Goal: Communication & Community: Answer question/provide support

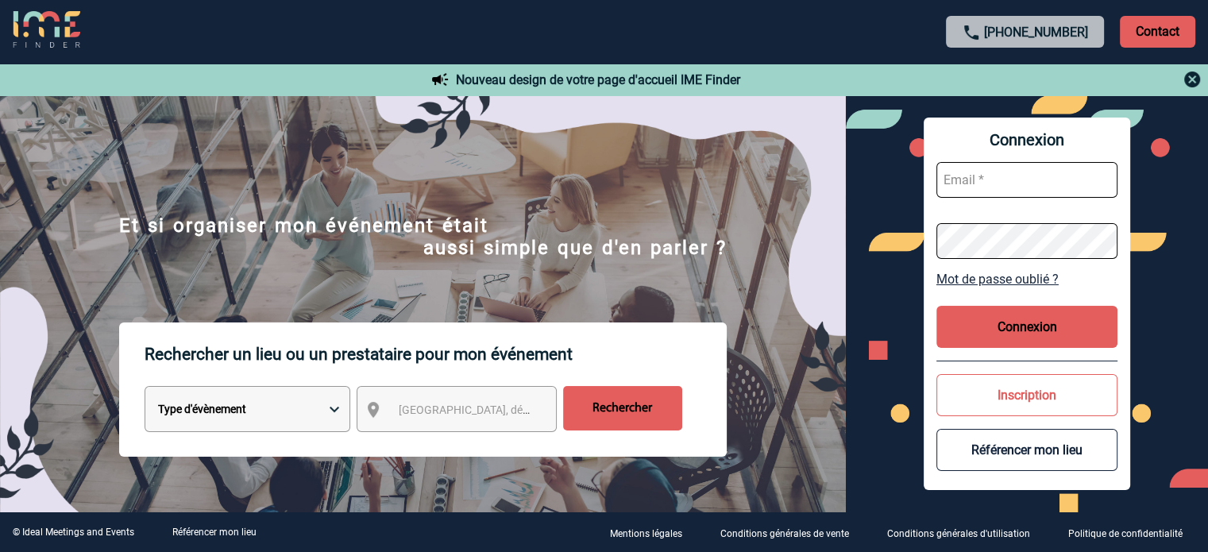
type input "[PERSON_NAME][EMAIL_ADDRESS][DOMAIN_NAME]"
click at [1040, 326] on button "Connexion" at bounding box center [1027, 327] width 181 height 42
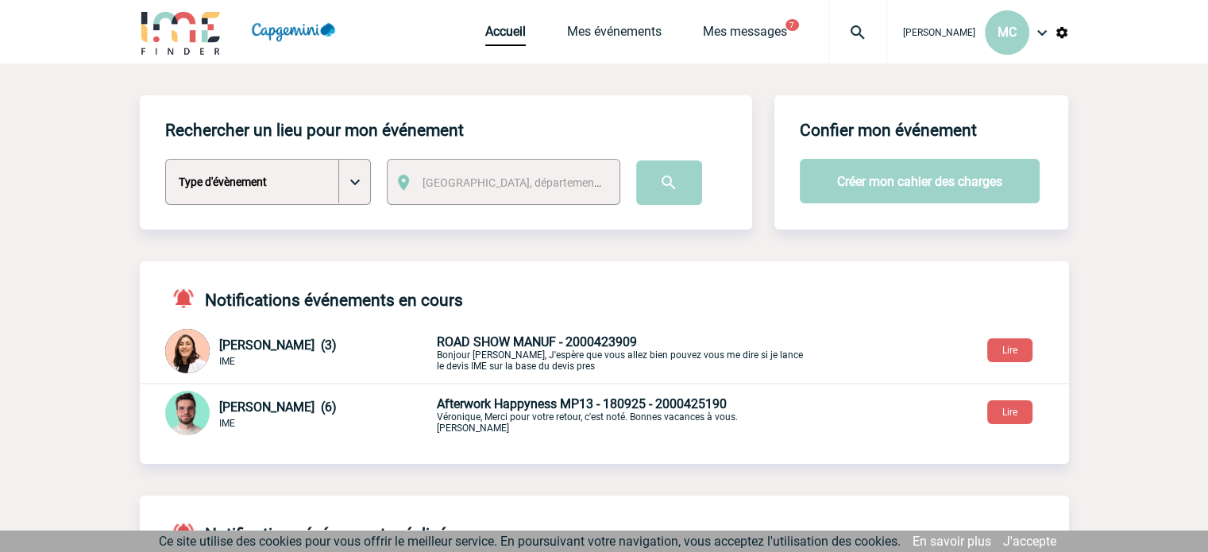
click at [586, 346] on span "ROAD SHOW MANUF - 2000423909" at bounding box center [537, 341] width 200 height 15
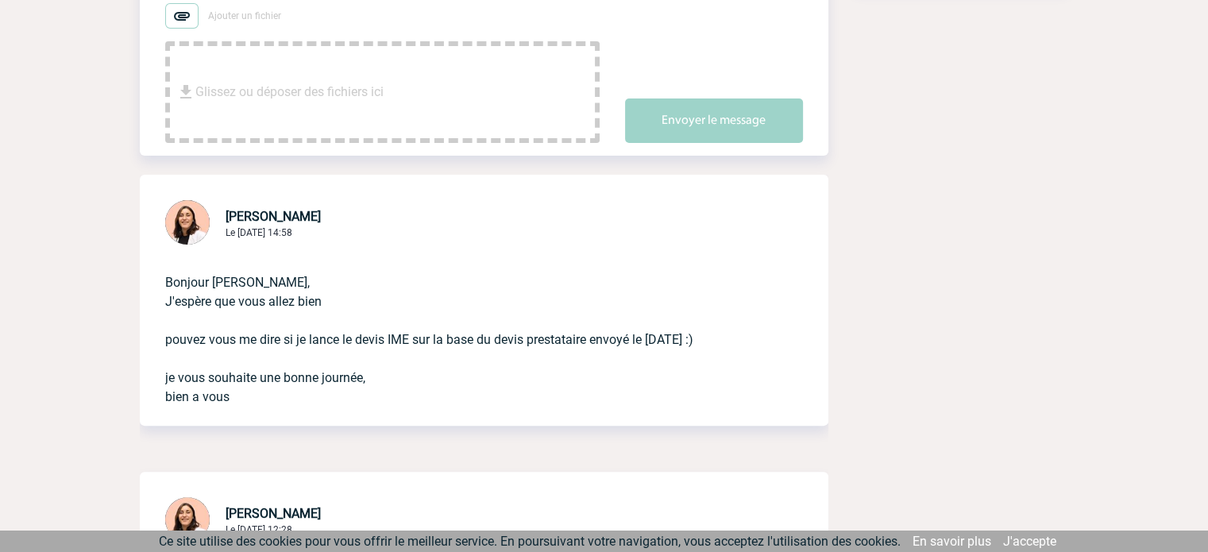
scroll to position [238, 0]
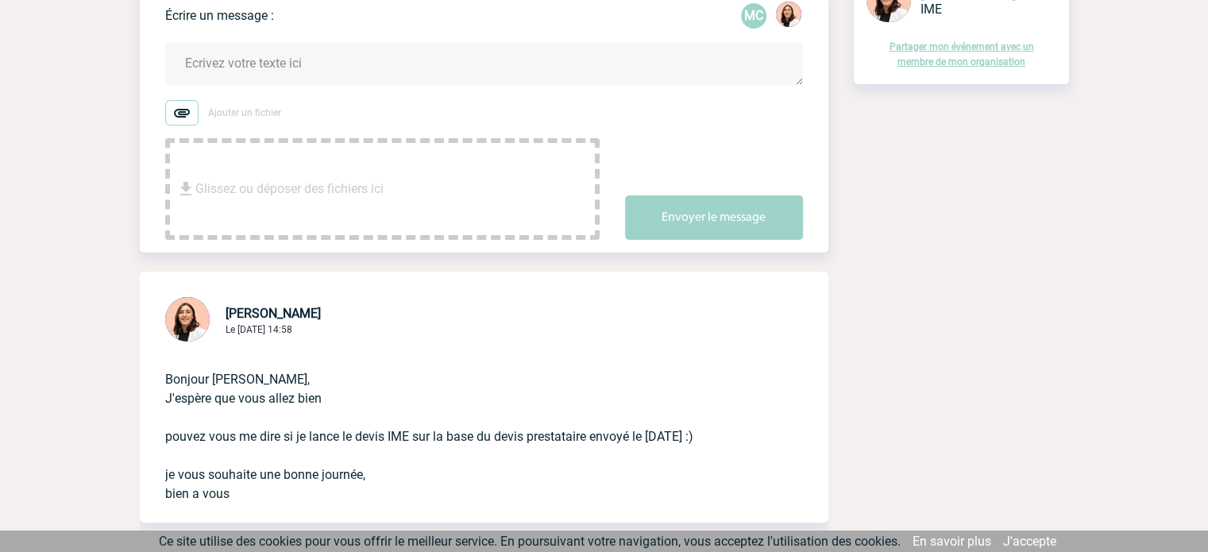
click at [298, 168] on span "Glissez ou déposer des fichiers ici" at bounding box center [289, 188] width 188 height 79
click at [212, 69] on textarea at bounding box center [484, 64] width 638 height 42
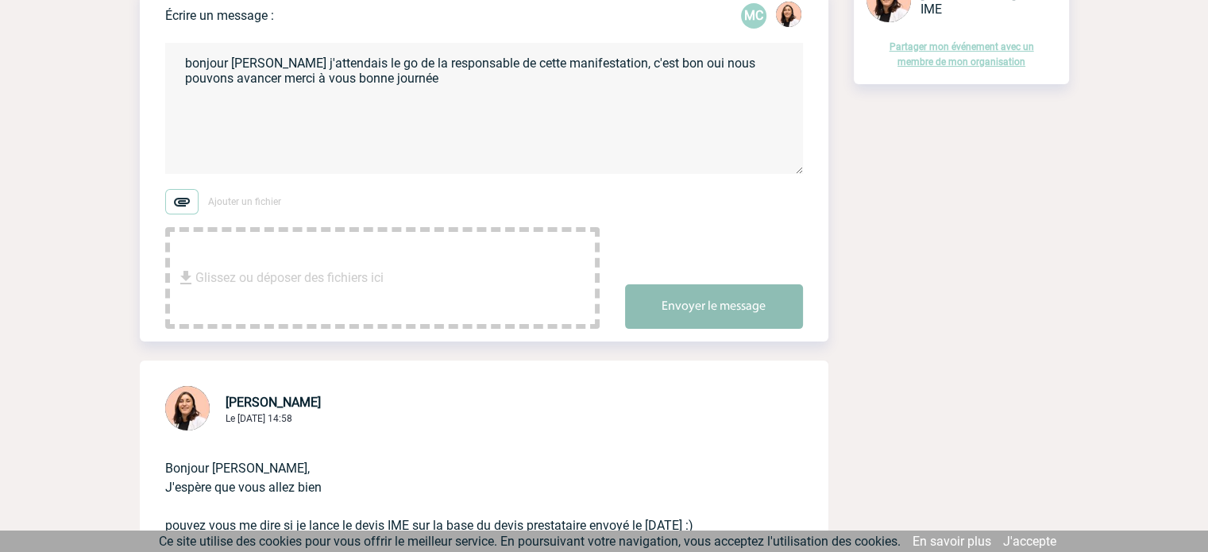
type textarea "bonjour Melissa desolée j'attendais le go de la responsable de cette manifestat…"
click at [709, 302] on button "Envoyer le message" at bounding box center [714, 306] width 178 height 44
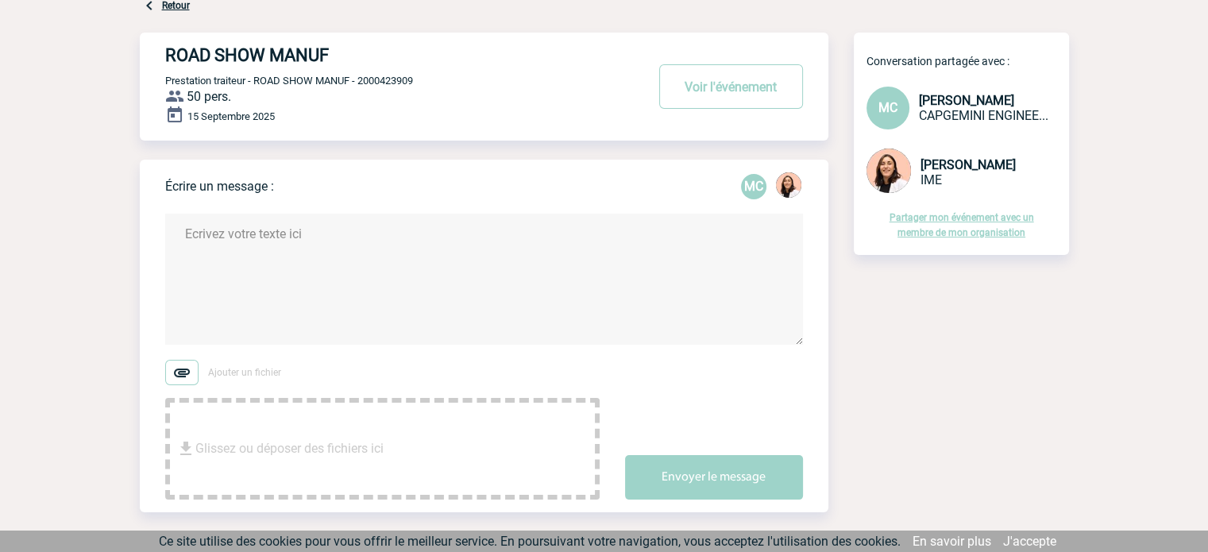
scroll to position [0, 0]
